Goal: Task Accomplishment & Management: Use online tool/utility

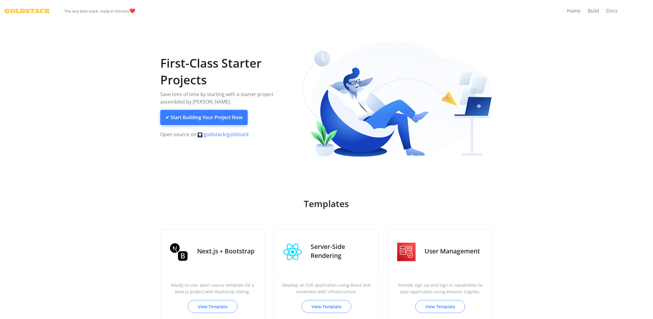
drag, startPoint x: 0, startPoint y: 0, endPoint x: 238, endPoint y: 121, distance: 267.3
click at [238, 121] on link "✔ Start Building Your Project Now" at bounding box center [204, 118] width 88 height 16
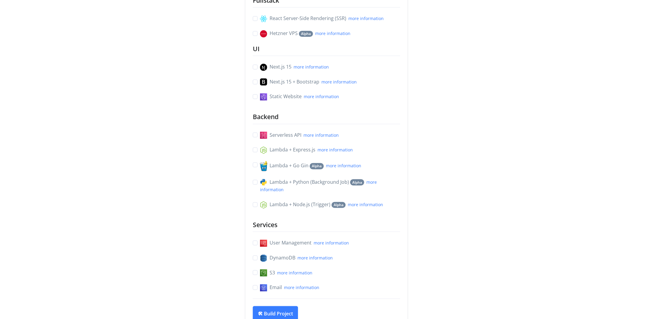
scroll to position [120, 0]
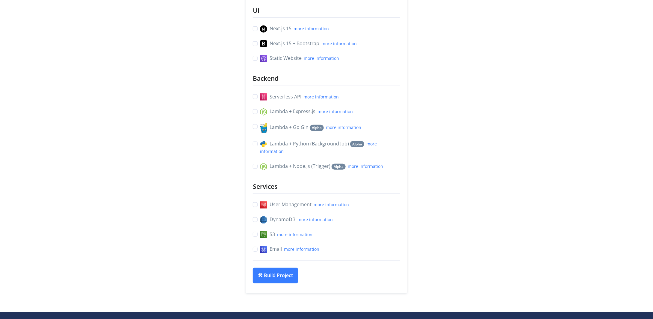
click at [260, 98] on label "Serverless API more information" at bounding box center [299, 97] width 79 height 8
click at [254, 98] on input "Serverless API more information" at bounding box center [255, 96] width 5 height 6
checkbox input "true"
click at [260, 168] on label "Lambda + Node.js (Trigger) Alpha more information" at bounding box center [321, 167] width 123 height 8
click at [258, 168] on input "Lambda + Node.js (Trigger) Alpha more information" at bounding box center [255, 166] width 5 height 6
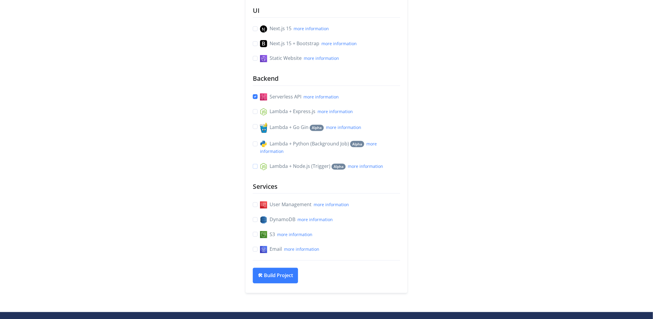
checkbox input "true"
click at [260, 97] on label "Serverless API more information" at bounding box center [299, 97] width 79 height 8
click at [256, 97] on input "Serverless API more information" at bounding box center [255, 96] width 5 height 6
click at [260, 97] on label "Serverless API more information" at bounding box center [299, 97] width 79 height 8
click at [256, 97] on input "Serverless API more information" at bounding box center [255, 96] width 5 height 6
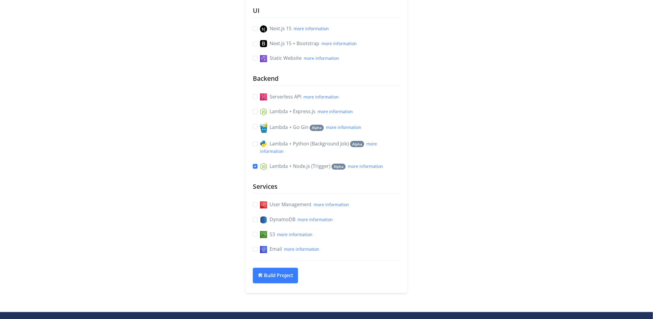
checkbox input "true"
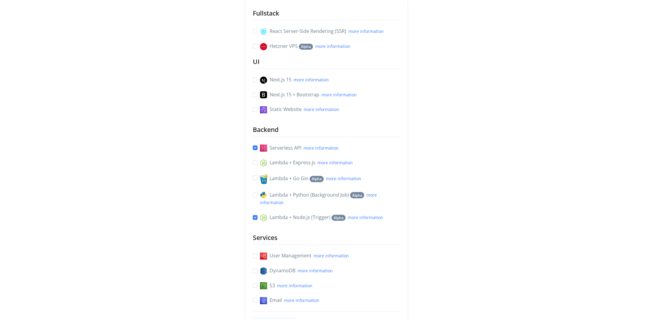
scroll to position [150, 0]
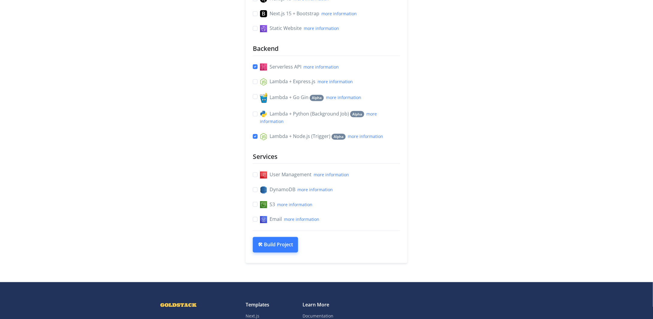
click at [286, 248] on button "🛠 Build Project" at bounding box center [275, 245] width 45 height 16
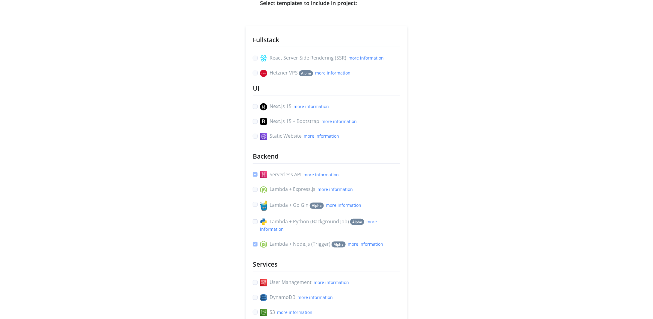
scroll to position [0, 0]
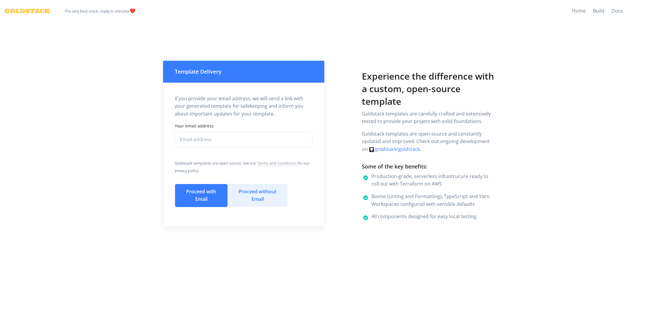
click at [256, 199] on button "Proceed without Email" at bounding box center [257, 195] width 60 height 23
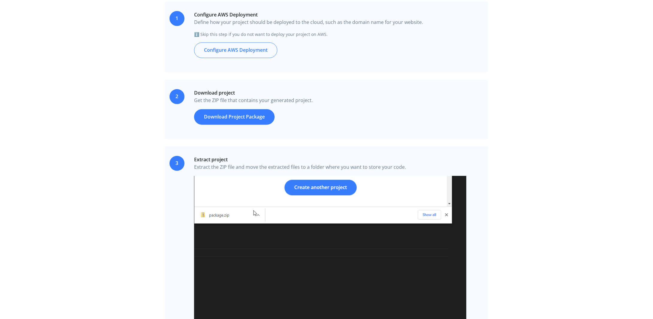
scroll to position [150, 0]
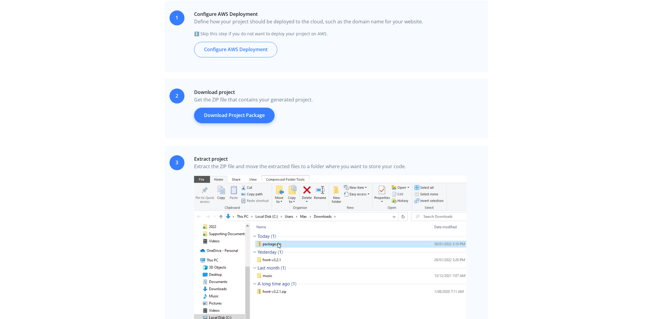
click at [256, 120] on link "Download Project Package" at bounding box center [234, 116] width 81 height 16
